Goal: Information Seeking & Learning: Learn about a topic

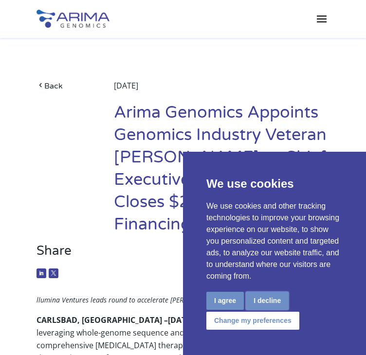
click at [270, 297] on button "I decline" at bounding box center [267, 301] width 43 height 18
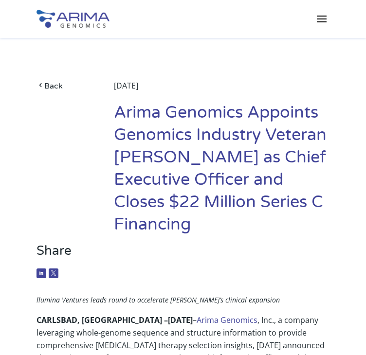
click at [317, 16] on span at bounding box center [322, 19] width 16 height 16
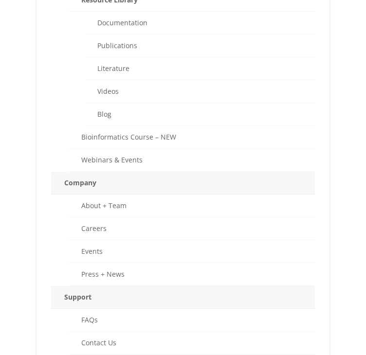
scroll to position [546, 0]
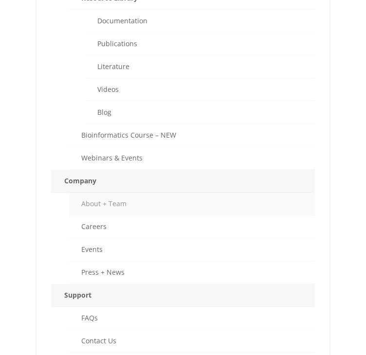
click at [124, 201] on link "About + Team" at bounding box center [192, 204] width 246 height 23
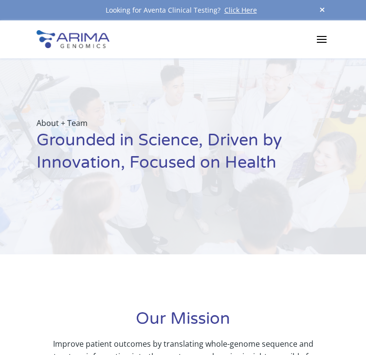
click at [322, 41] on span at bounding box center [322, 39] width 16 height 16
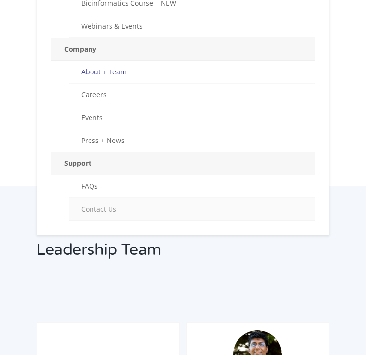
scroll to position [703, 0]
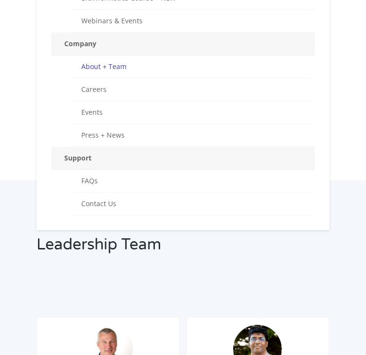
click at [249, 250] on div "Leadership Team" at bounding box center [182, 248] width 293 height 58
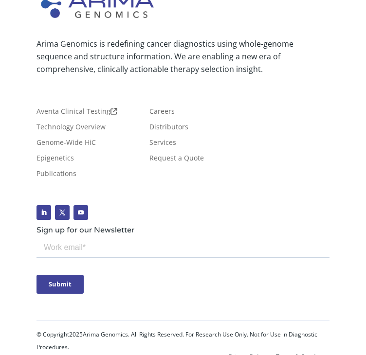
scroll to position [774, 0]
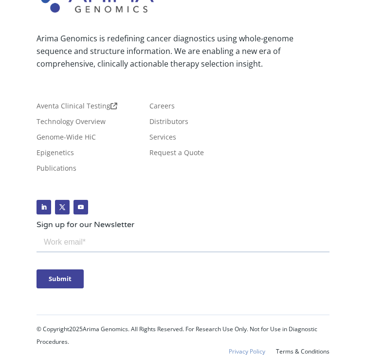
click at [258, 348] on link "Privacy Policy" at bounding box center [247, 351] width 36 height 7
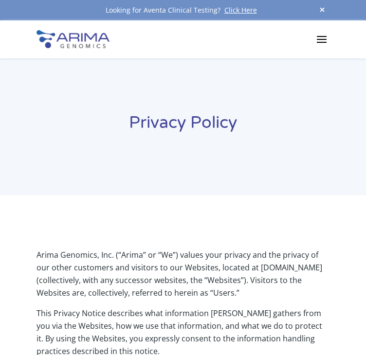
click at [214, 182] on div "Privacy Policy" at bounding box center [183, 126] width 366 height 137
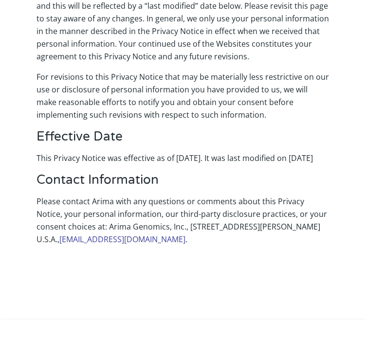
scroll to position [3173, 0]
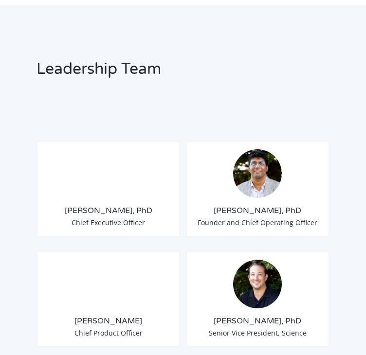
scroll to position [858, 0]
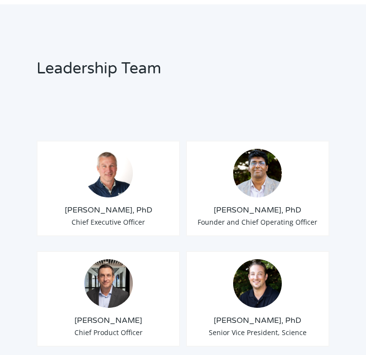
drag, startPoint x: 174, startPoint y: 0, endPoint x: 126, endPoint y: 20, distance: 51.9
